Goal: Task Accomplishment & Management: Complete application form

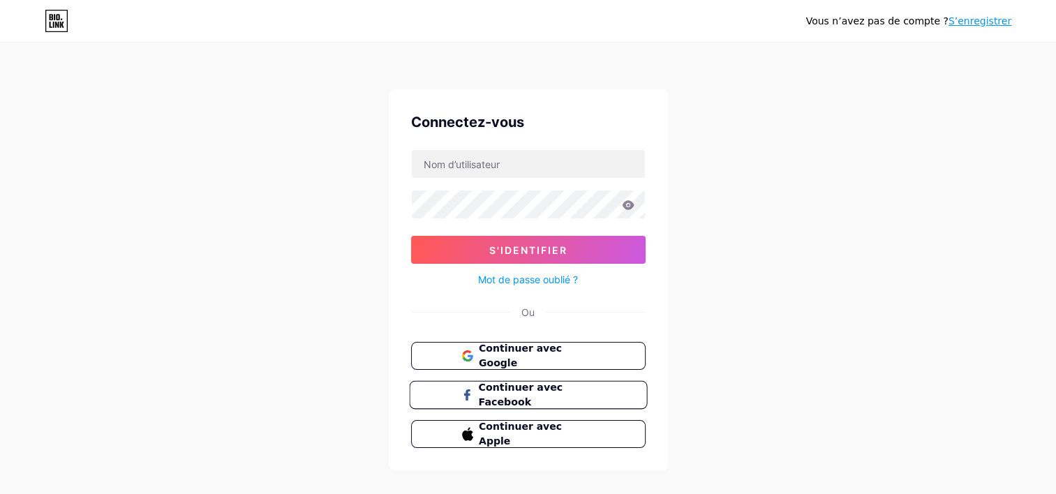
click at [543, 394] on span "Continuer avec Facebook" at bounding box center [536, 395] width 117 height 30
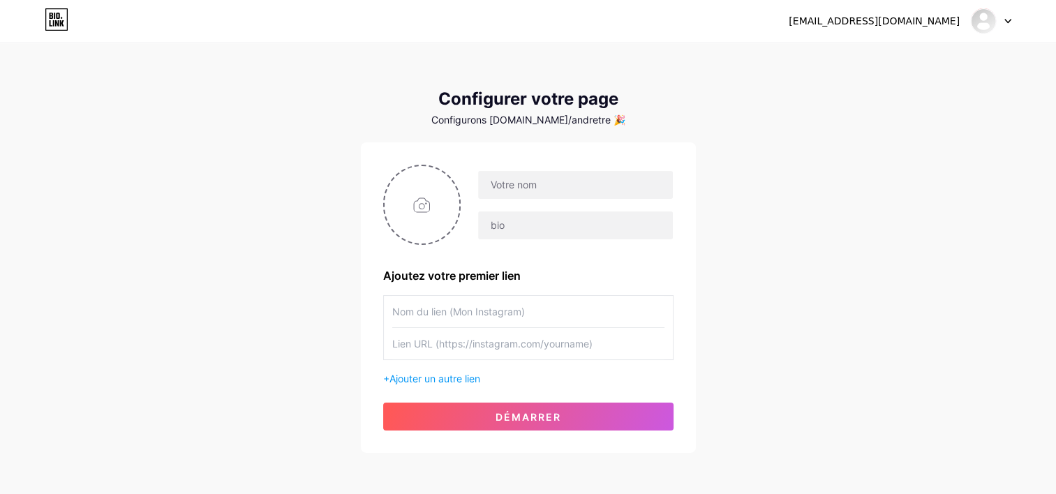
click at [1004, 24] on div at bounding box center [991, 20] width 40 height 25
click at [913, 55] on link "Tableau de bord" at bounding box center [923, 57] width 173 height 38
click at [555, 196] on input "text" at bounding box center [575, 185] width 194 height 28
type input "[PERSON_NAME]"
click at [584, 313] on input "text" at bounding box center [528, 311] width 272 height 31
